Goal: Information Seeking & Learning: Learn about a topic

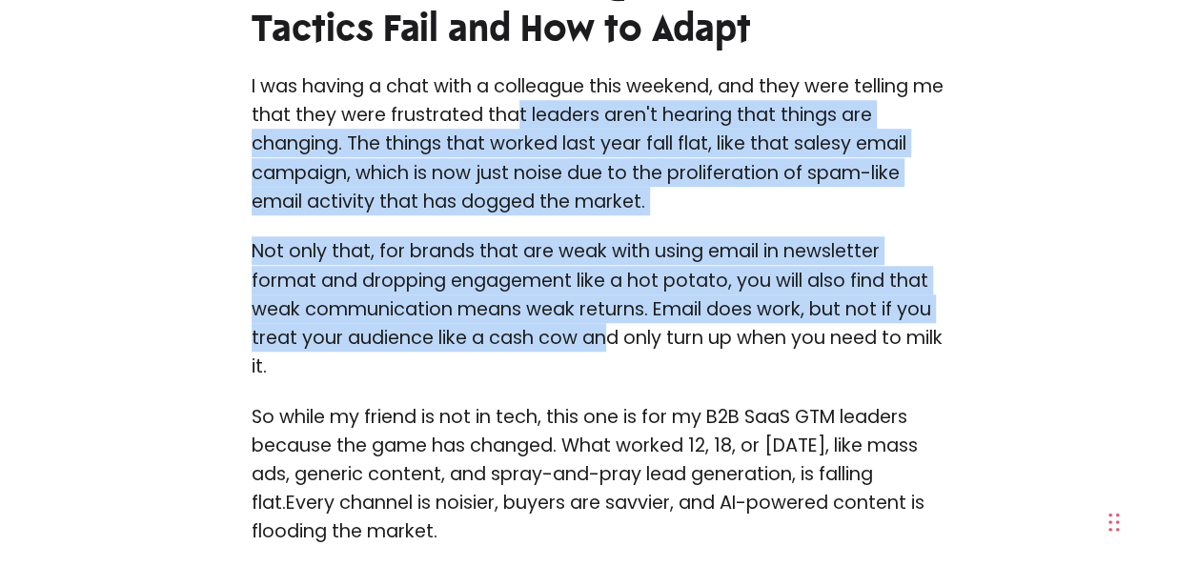
scroll to position [667, 0]
drag, startPoint x: 549, startPoint y: 308, endPoint x: 651, endPoint y: 323, distance: 103.1
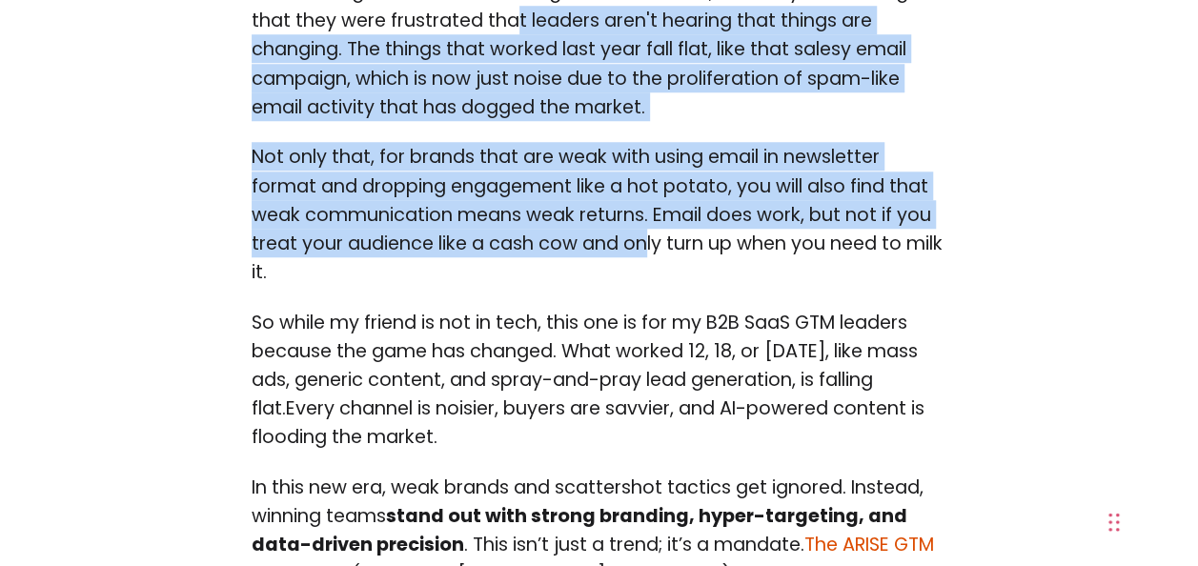
scroll to position [763, 0]
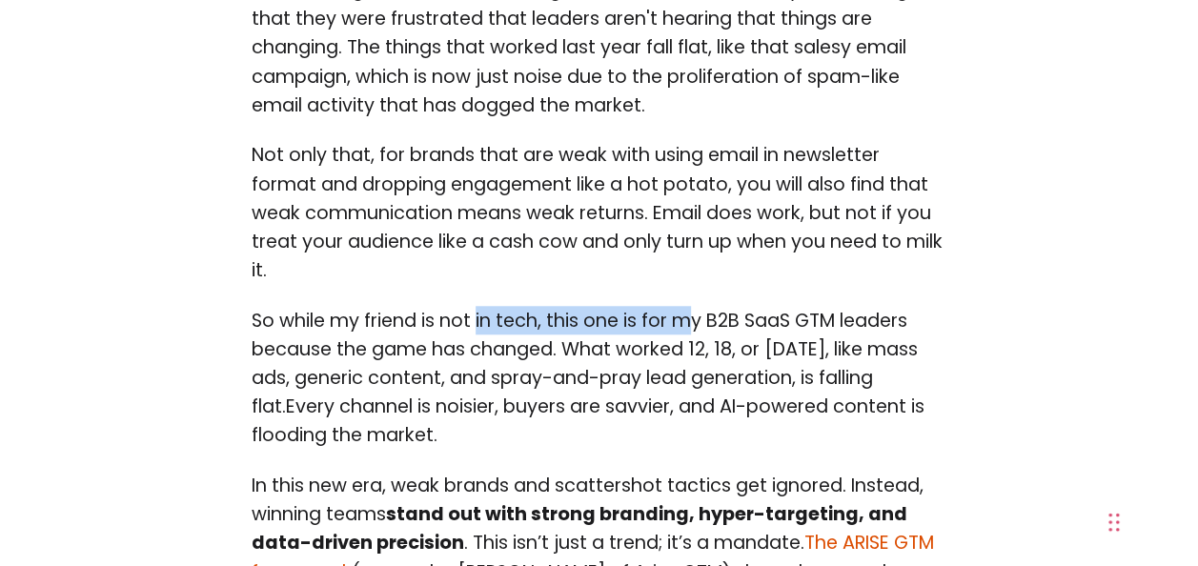
drag, startPoint x: 481, startPoint y: 317, endPoint x: 696, endPoint y: 317, distance: 214.5
click at [696, 317] on span "So while my friend is not in tech, this one is for my B2B SaaS GTM leaders beca…" at bounding box center [585, 364] width 666 height 113
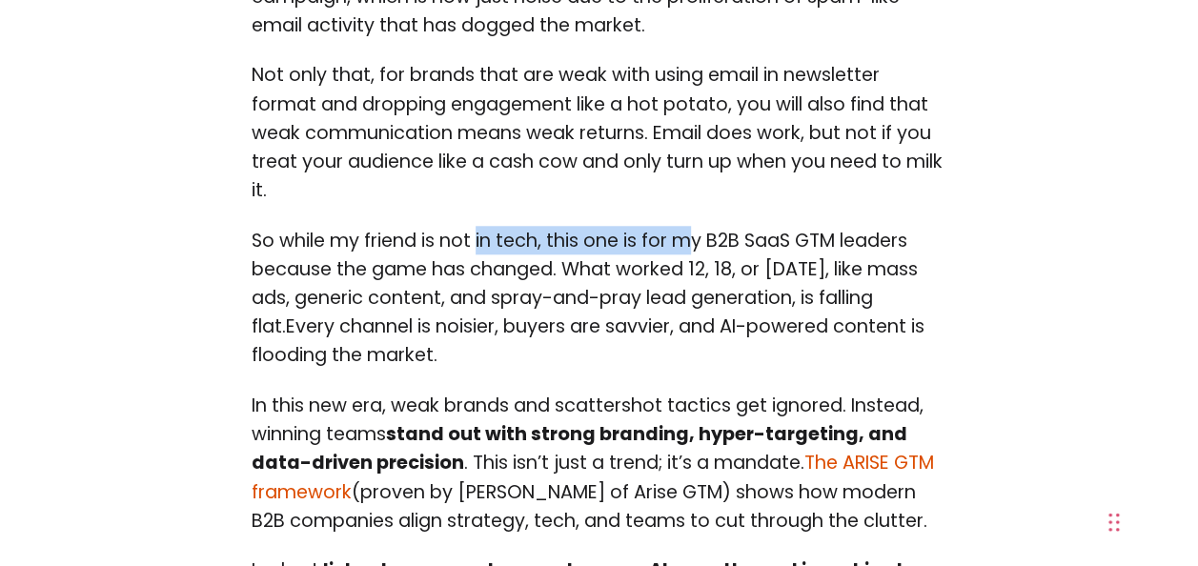
scroll to position [858, 0]
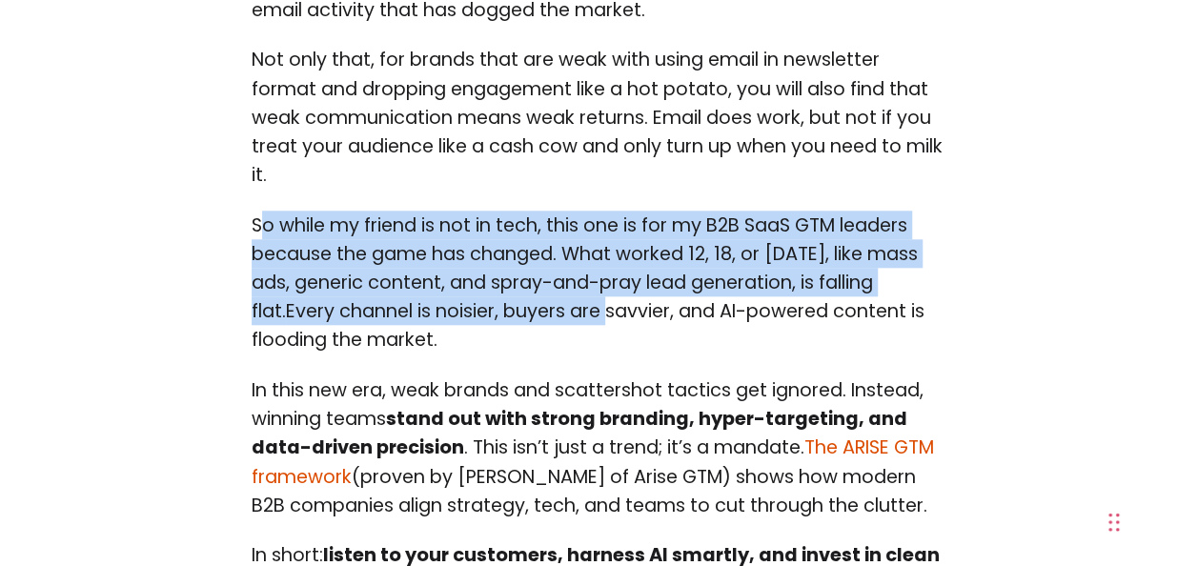
drag, startPoint x: 259, startPoint y: 225, endPoint x: 685, endPoint y: 321, distance: 436.0
click at [685, 321] on p "So while my friend is not in tech, this one is for my B2B SaaS GTM leaders beca…" at bounding box center [600, 283] width 696 height 144
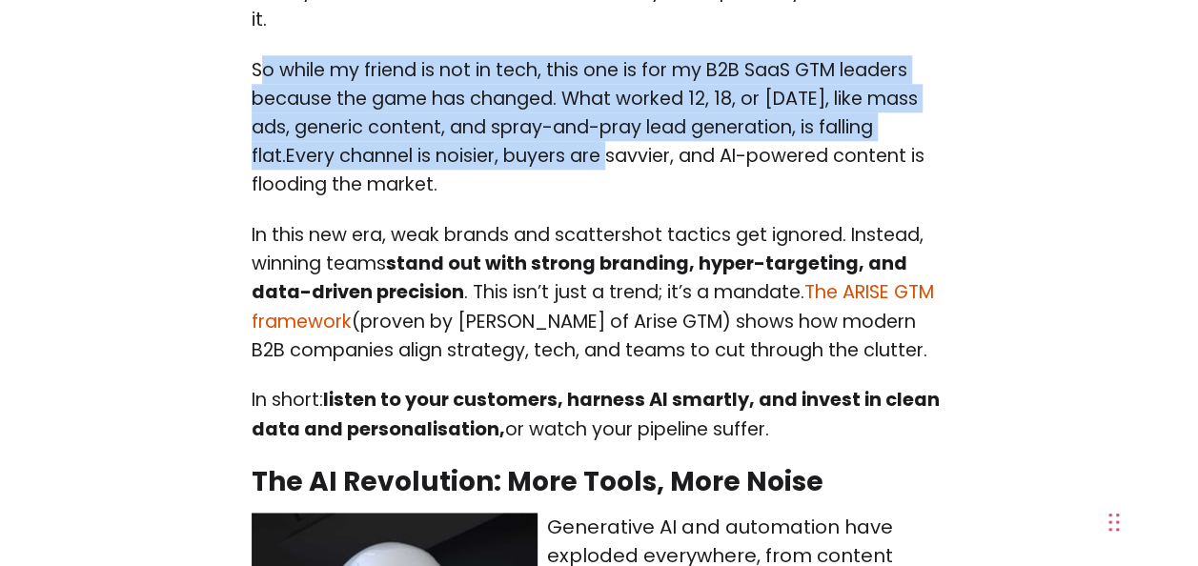
scroll to position [1049, 0]
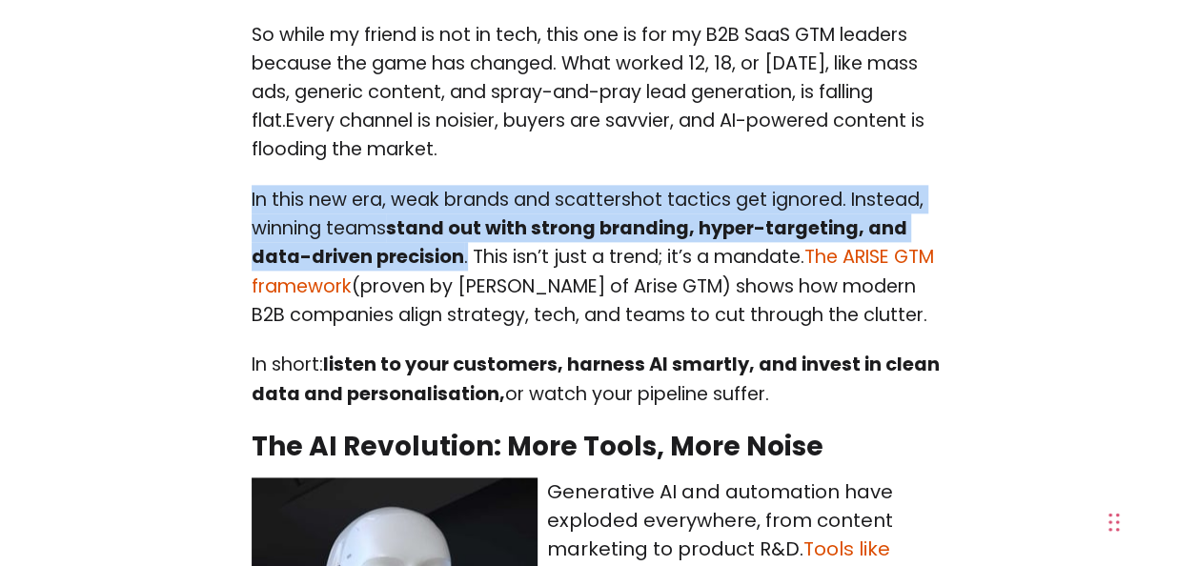
drag, startPoint x: 253, startPoint y: 194, endPoint x: 467, endPoint y: 254, distance: 222.5
click at [467, 254] on p "In this new era, weak brands and scattershot tactics get ignored. Instead, winn…" at bounding box center [600, 257] width 696 height 144
click at [865, 259] on link "The ARISE GTM framework" at bounding box center [593, 271] width 683 height 54
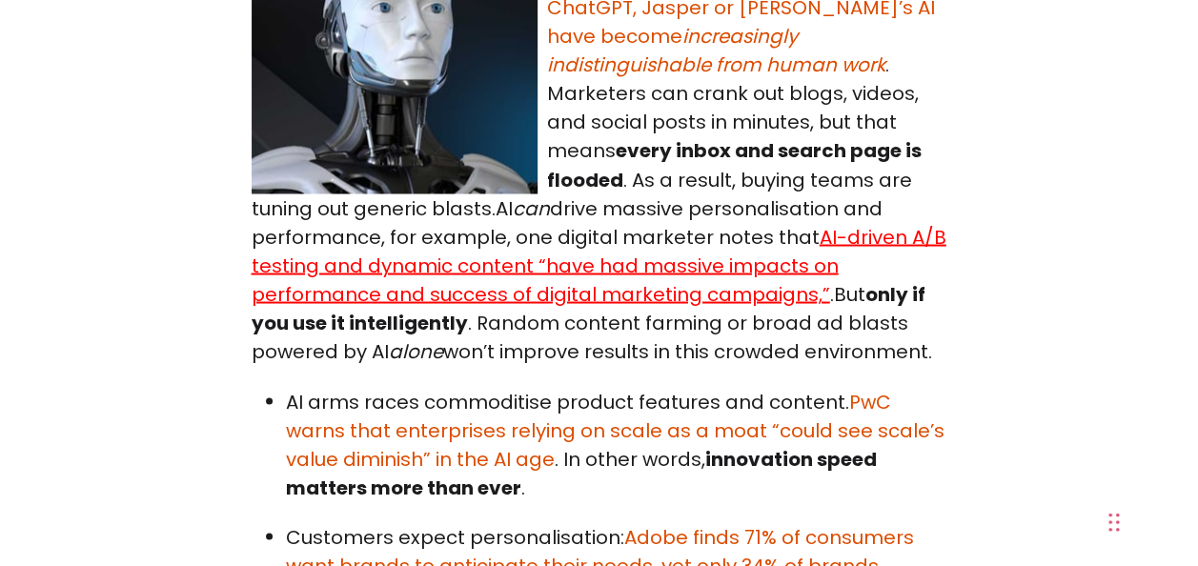
scroll to position [1621, 0]
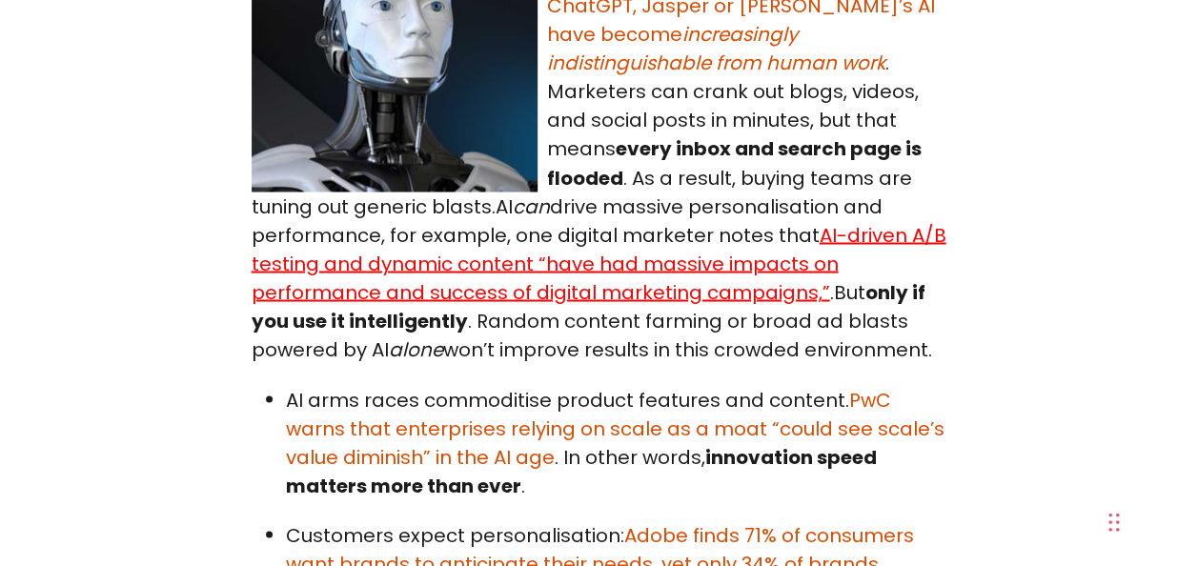
click at [665, 254] on link "AI-driven A/B testing and dynamic content “have had massive impacts on performa…" at bounding box center [599, 263] width 695 height 84
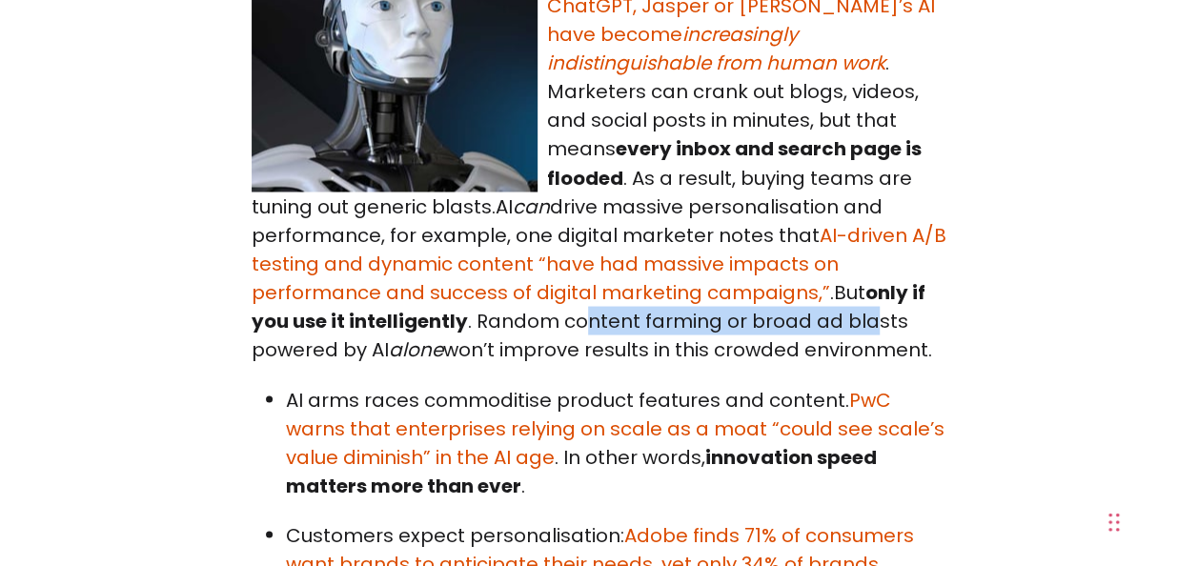
drag, startPoint x: 485, startPoint y: 311, endPoint x: 773, endPoint y: 326, distance: 288.3
click at [773, 326] on p "Generative AI and automation have exploded everywhere, from content marketing t…" at bounding box center [600, 135] width 696 height 458
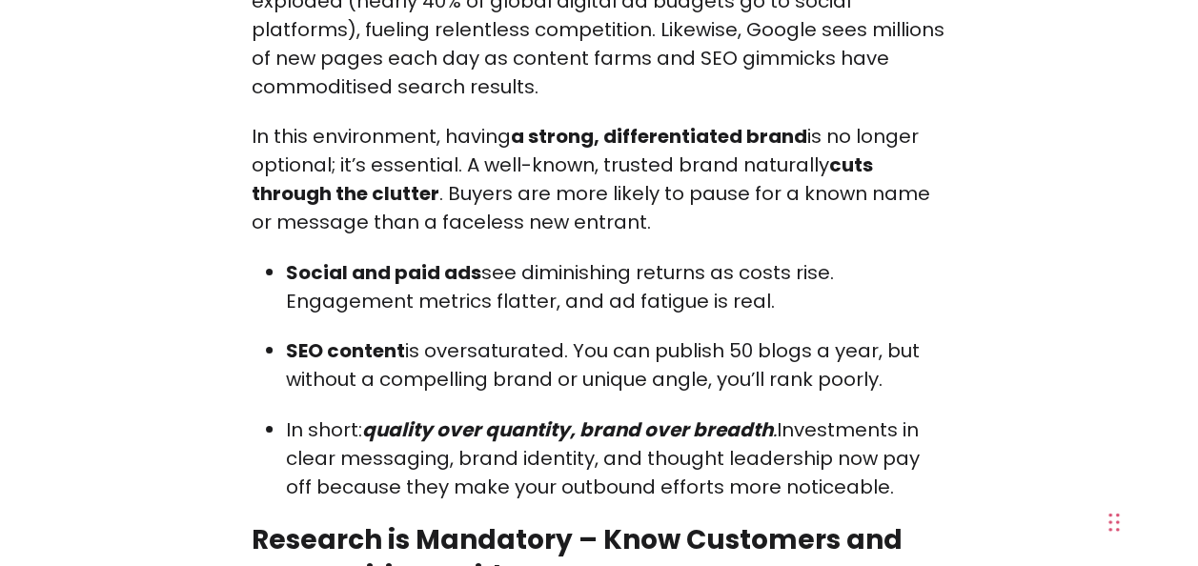
scroll to position [3051, 0]
